Goal: Information Seeking & Learning: Learn about a topic

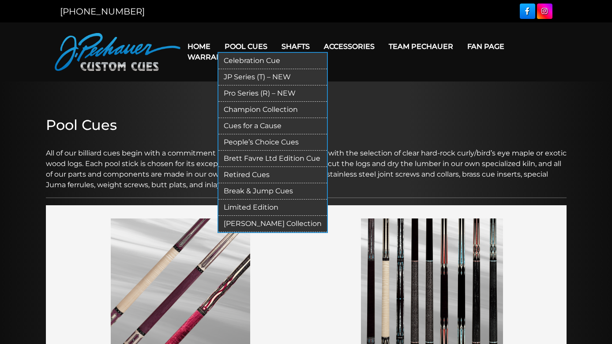
click at [252, 174] on link "Retired Cues" at bounding box center [272, 175] width 108 height 16
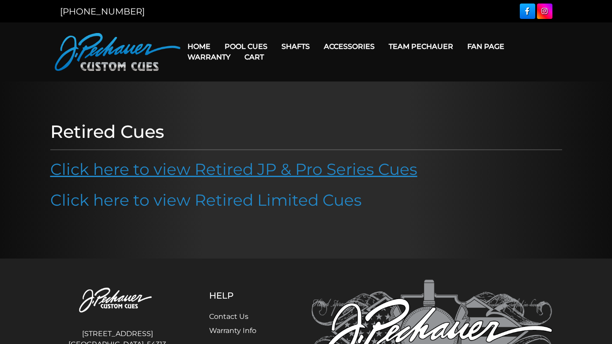
click at [255, 173] on link "Click here to view Retired JP & Pro Series Cues" at bounding box center [233, 169] width 367 height 19
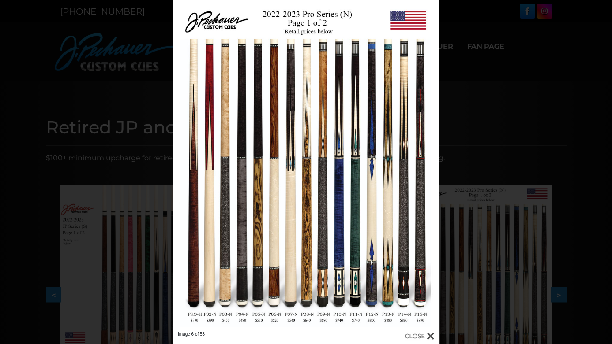
click at [428, 164] on link at bounding box center [378, 166] width 119 height 332
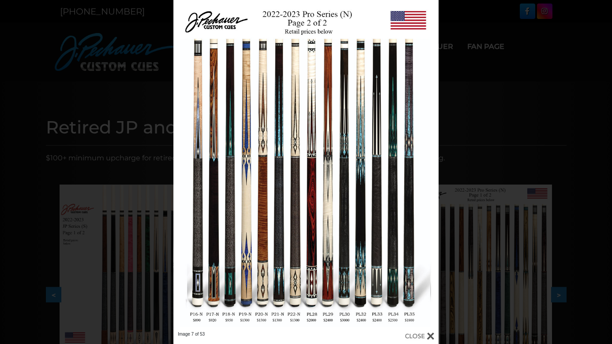
click at [428, 164] on link at bounding box center [378, 166] width 119 height 332
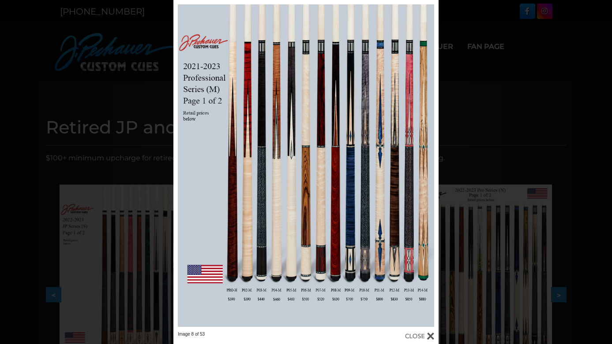
click at [428, 164] on link at bounding box center [378, 166] width 119 height 332
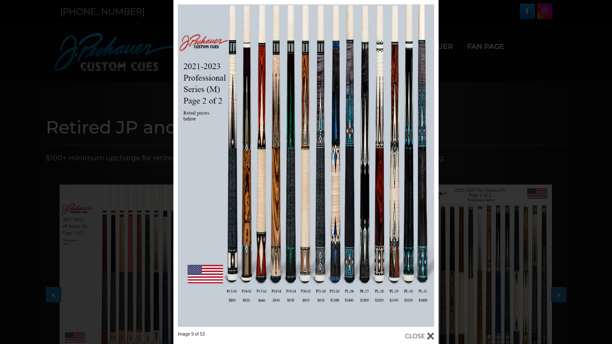
click at [428, 164] on link at bounding box center [378, 166] width 119 height 332
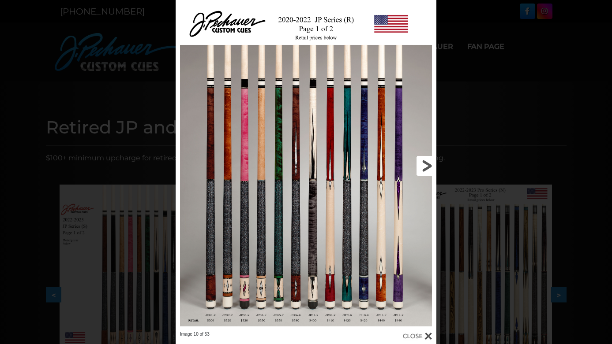
click at [424, 165] on link at bounding box center [377, 166] width 117 height 332
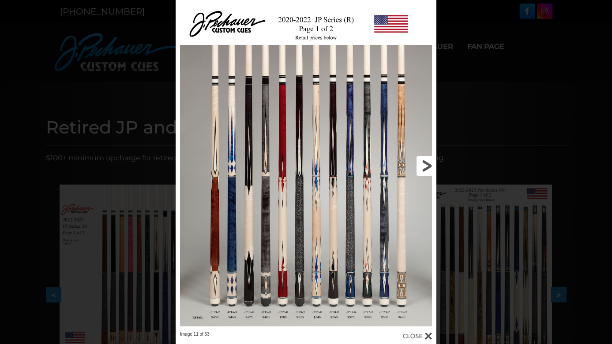
click at [426, 163] on link at bounding box center [377, 166] width 117 height 332
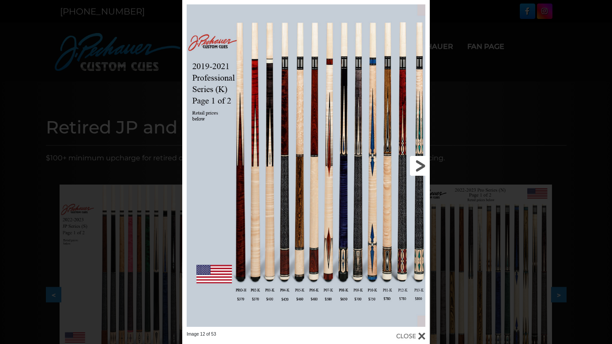
click at [422, 165] on link at bounding box center [373, 166] width 111 height 332
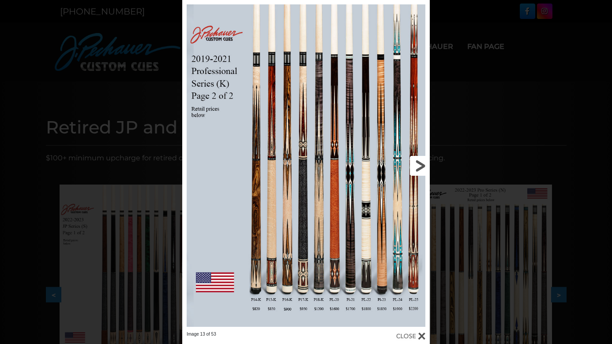
click at [422, 165] on link at bounding box center [373, 166] width 111 height 332
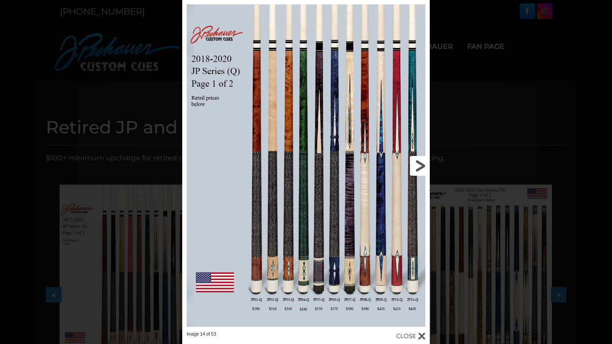
click at [422, 165] on link at bounding box center [373, 166] width 111 height 332
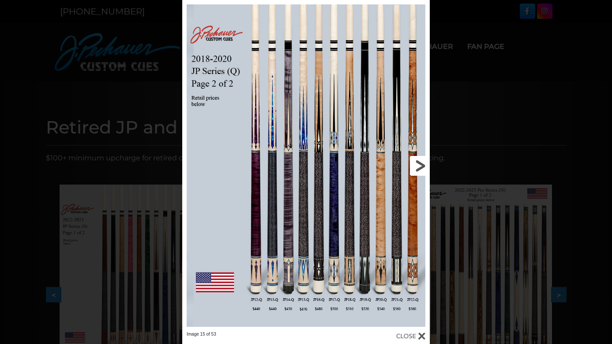
click at [412, 270] on link at bounding box center [373, 166] width 111 height 332
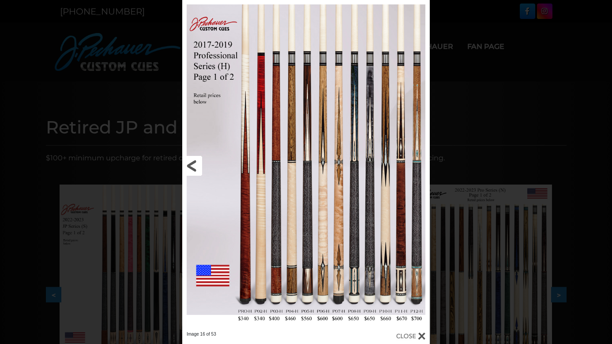
click at [189, 165] on link at bounding box center [237, 166] width 111 height 332
